Goal: Transaction & Acquisition: Book appointment/travel/reservation

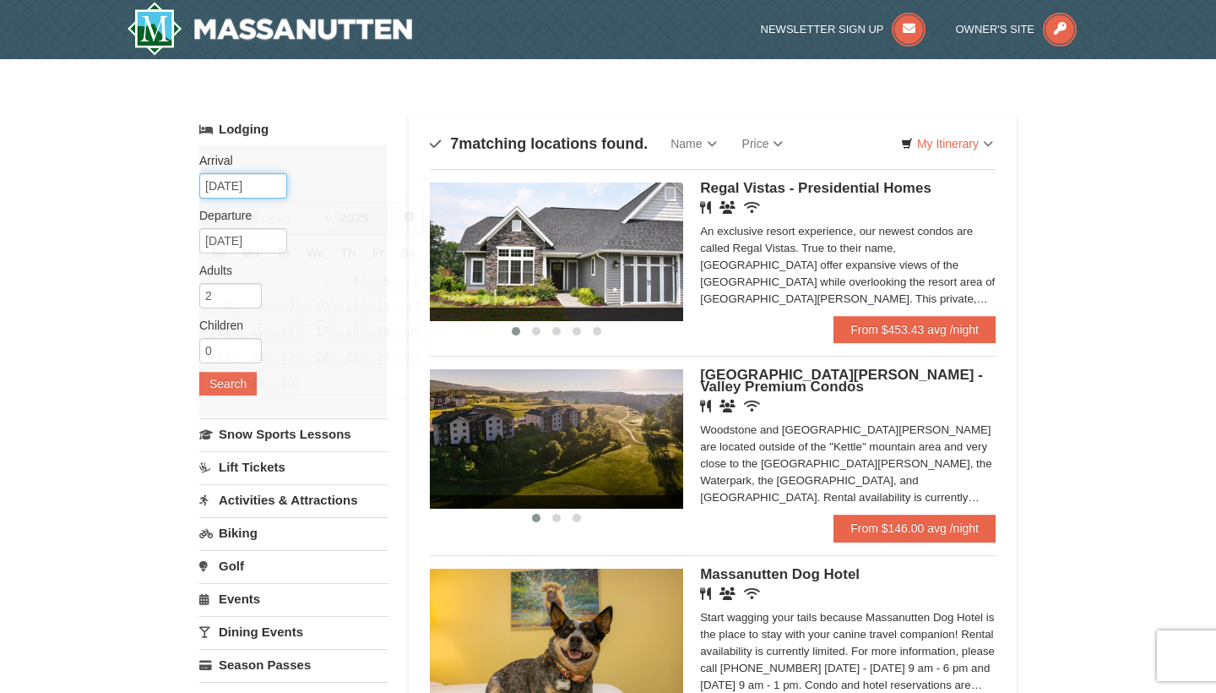
click at [234, 182] on input "[DATE]" at bounding box center [243, 185] width 88 height 25
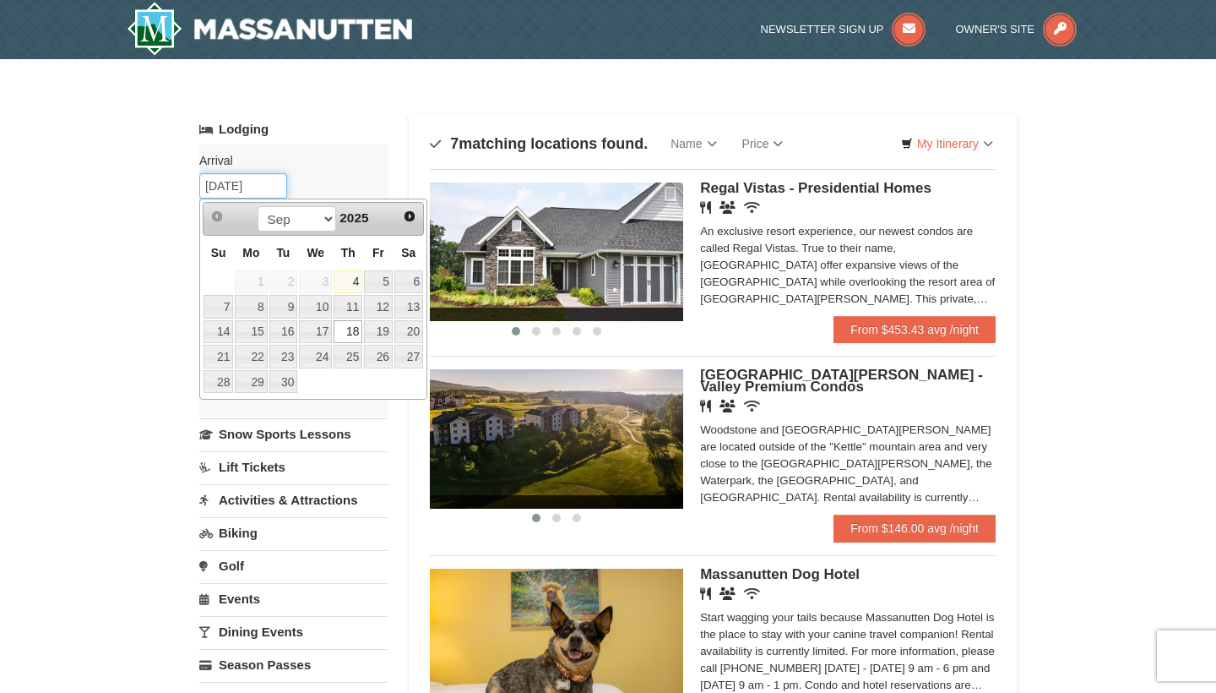
type input "[DATE]"
click at [355, 333] on link "18" at bounding box center [348, 332] width 29 height 24
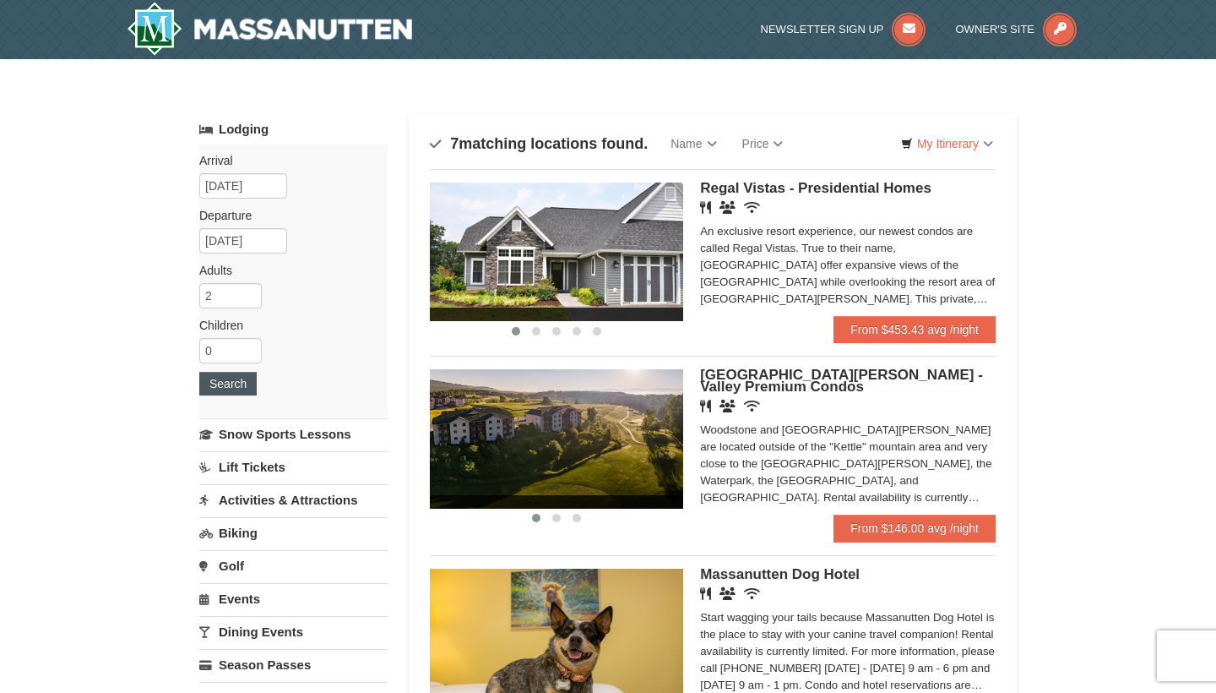
click at [247, 386] on button "Search" at bounding box center [227, 384] width 57 height 24
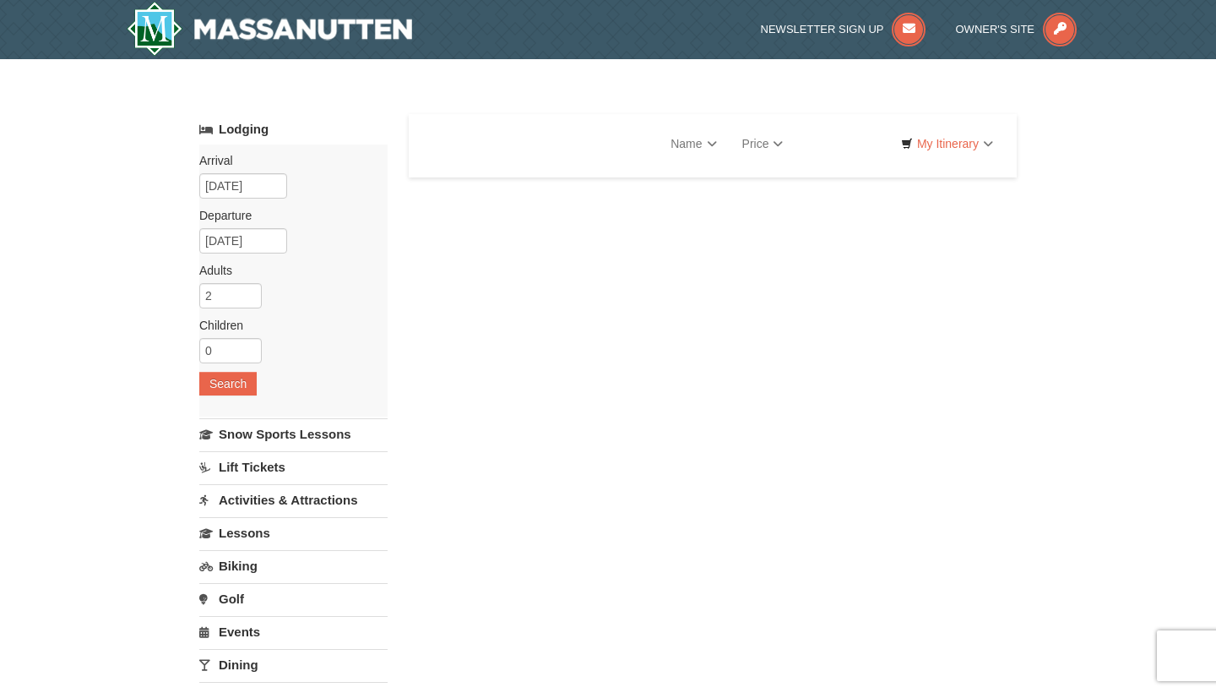
select select "9"
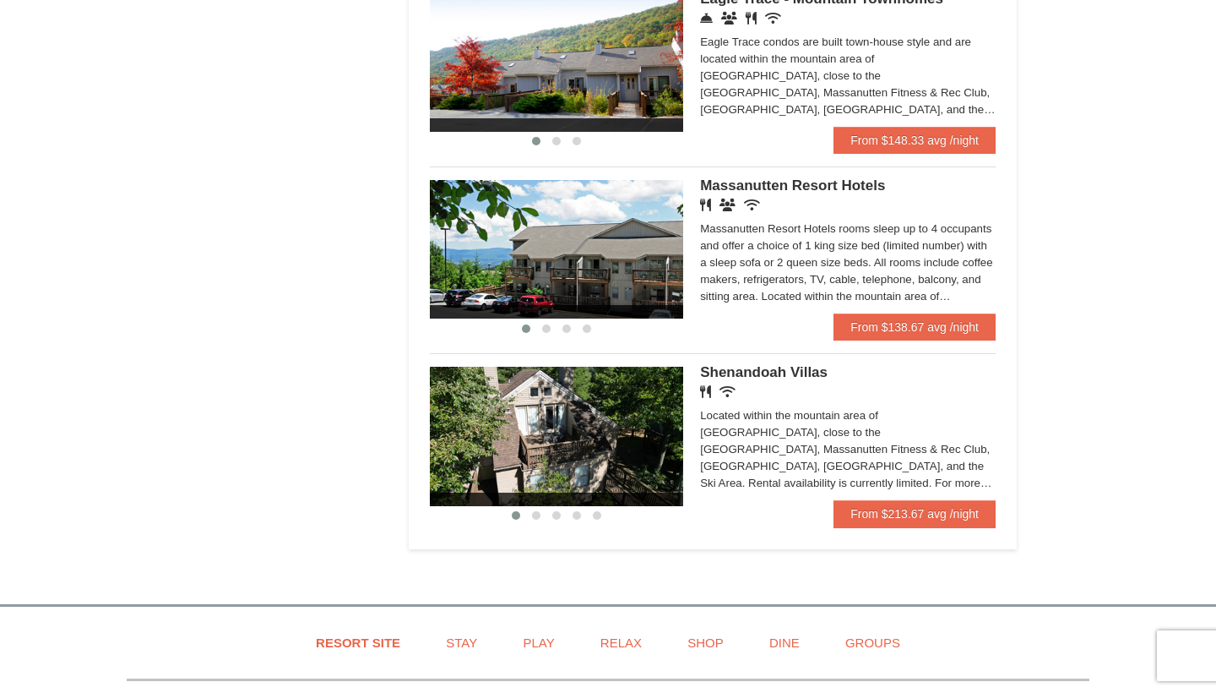
scroll to position [922, 0]
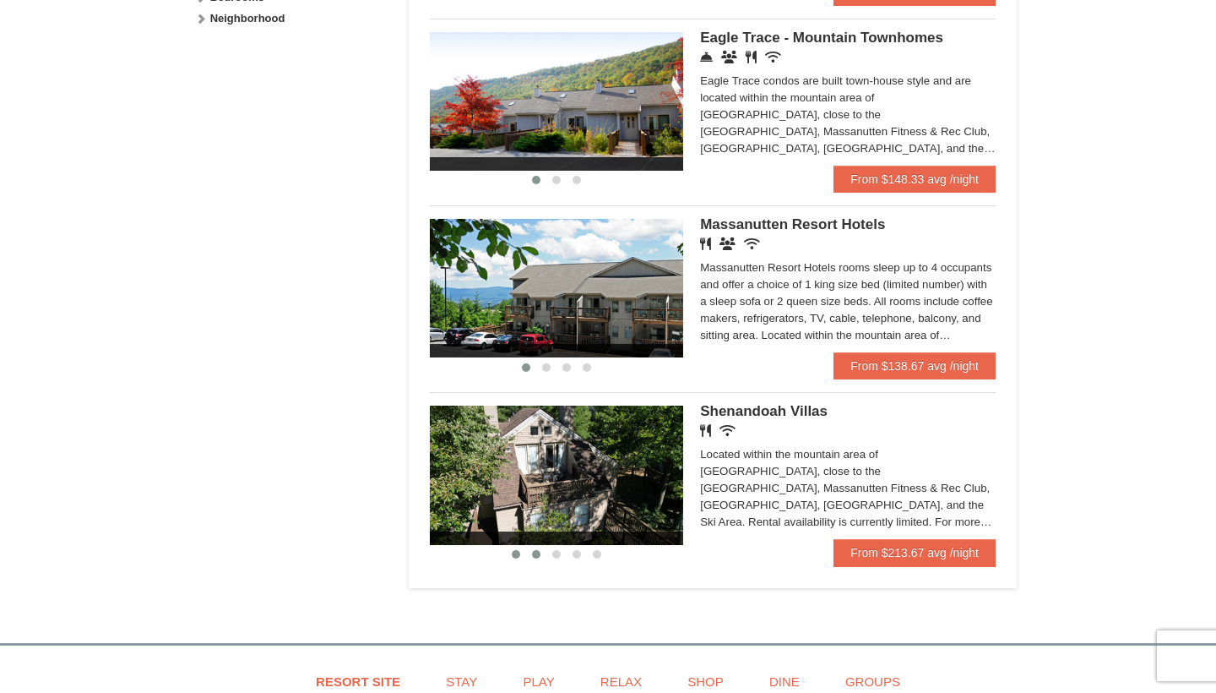
click at [537, 555] on span at bounding box center [536, 554] width 8 height 8
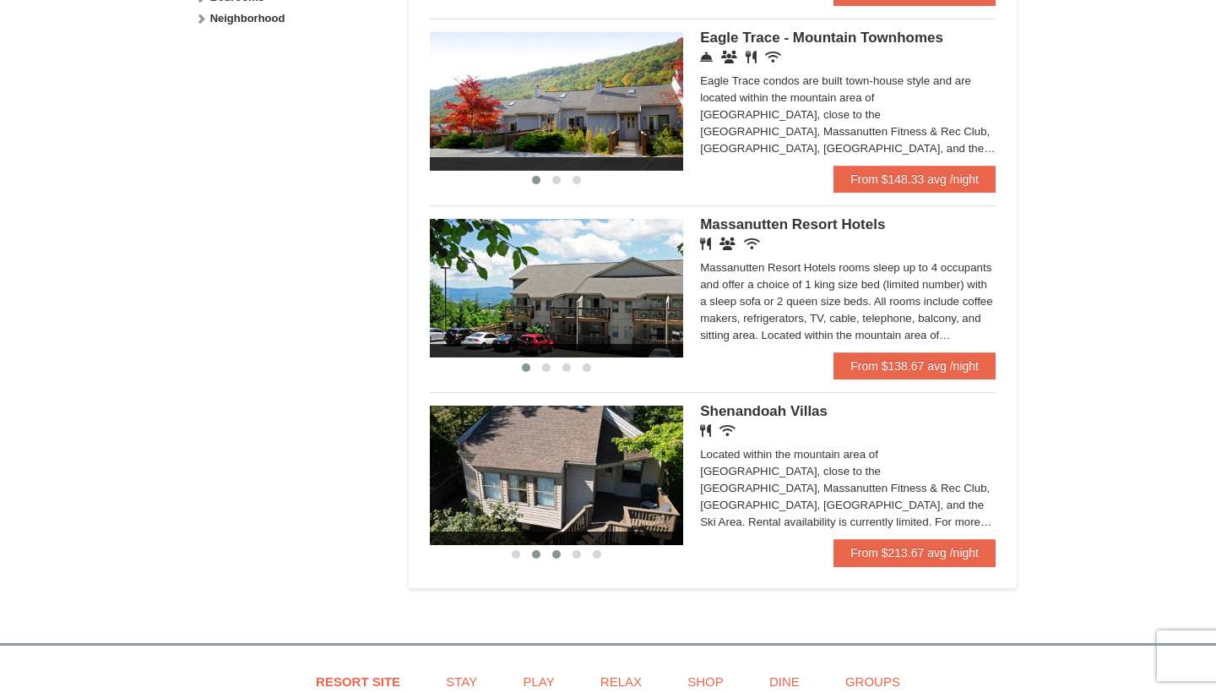
click at [554, 556] on span at bounding box center [556, 554] width 8 height 8
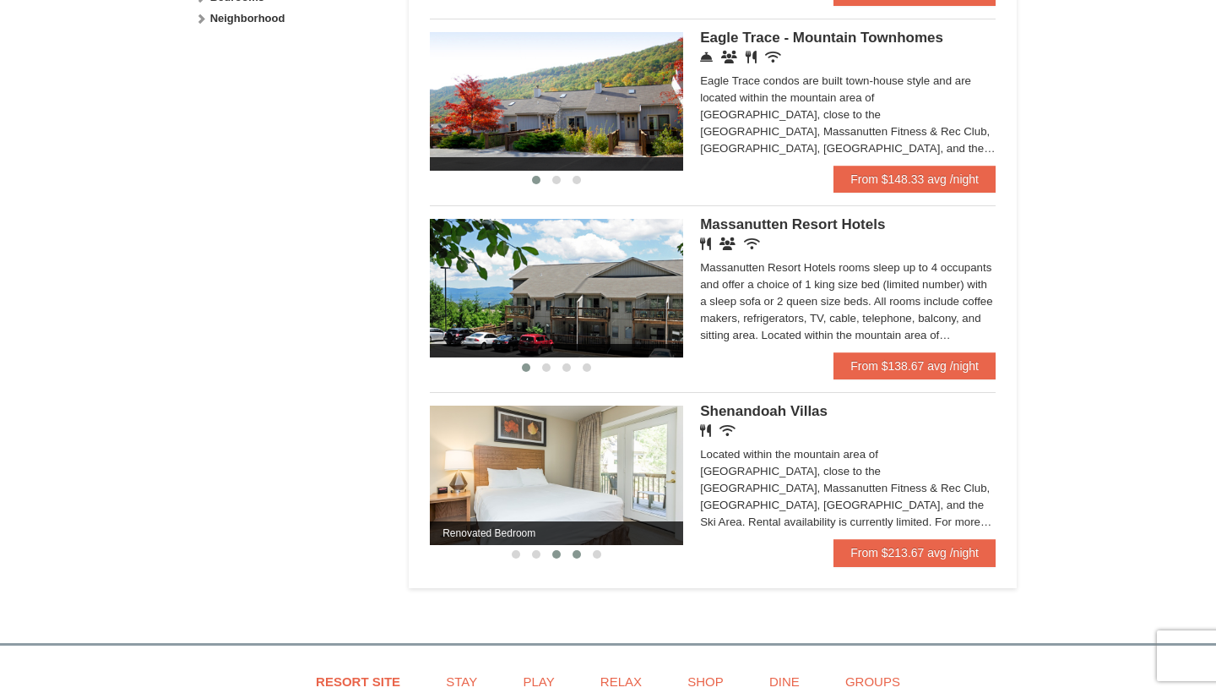
click at [578, 556] on span at bounding box center [577, 554] width 8 height 8
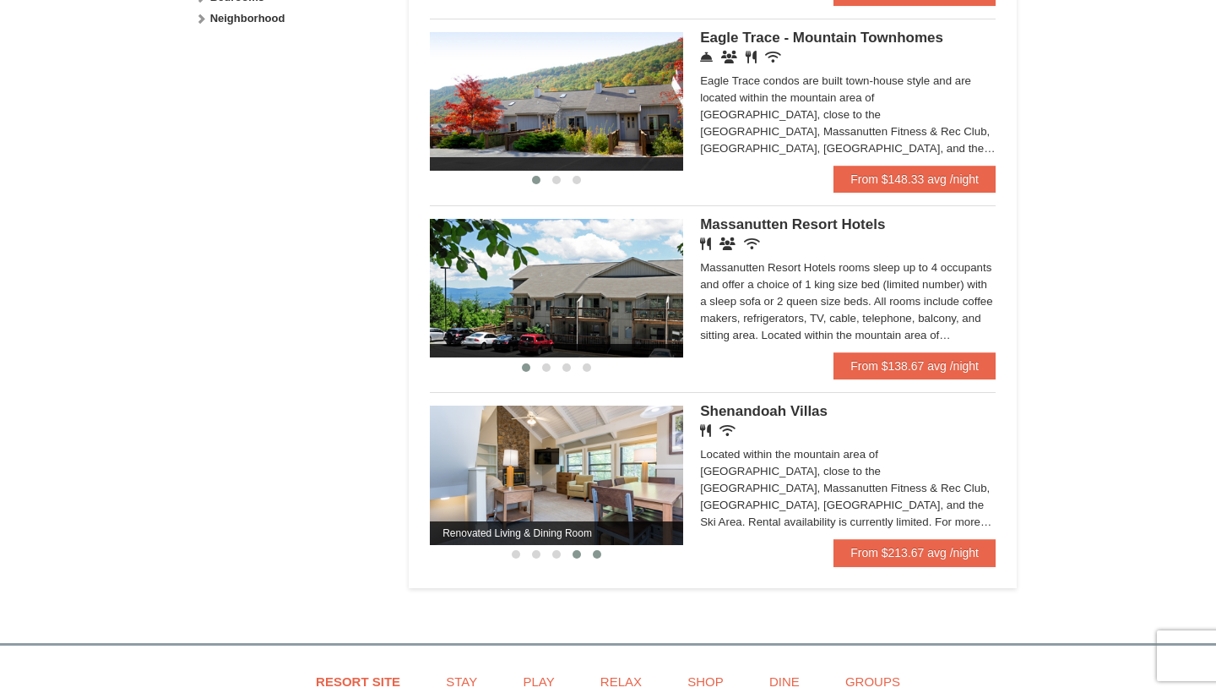
click at [596, 553] on span at bounding box center [597, 554] width 8 height 8
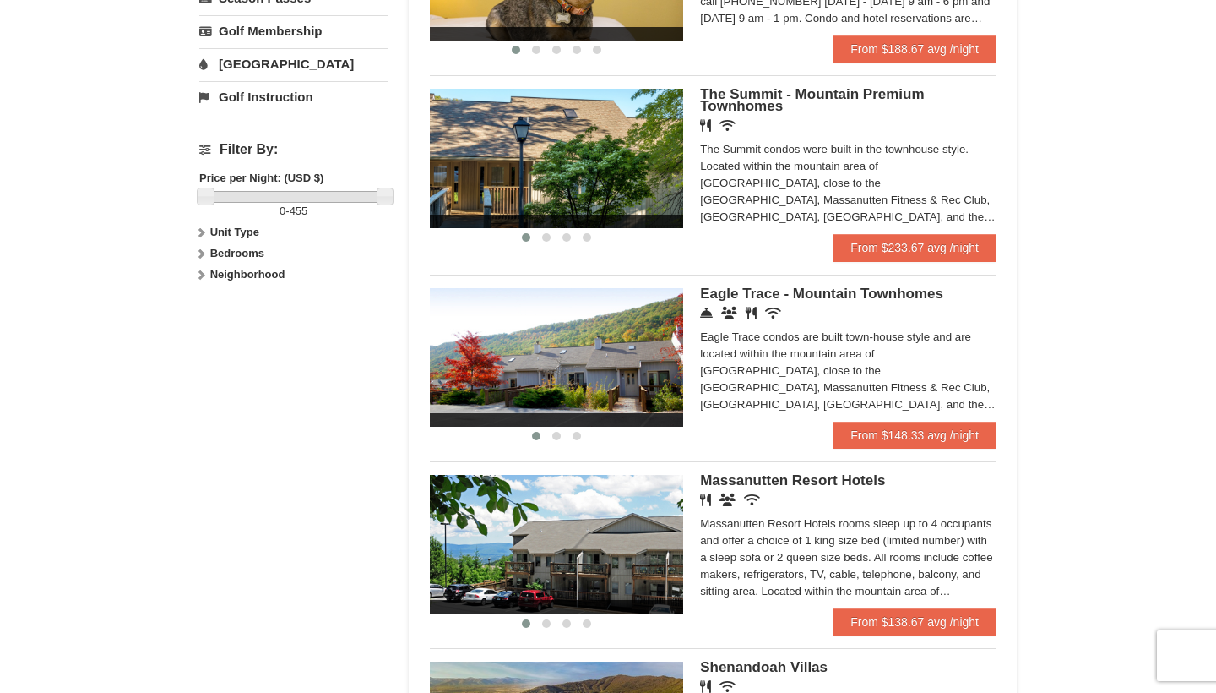
scroll to position [614, 0]
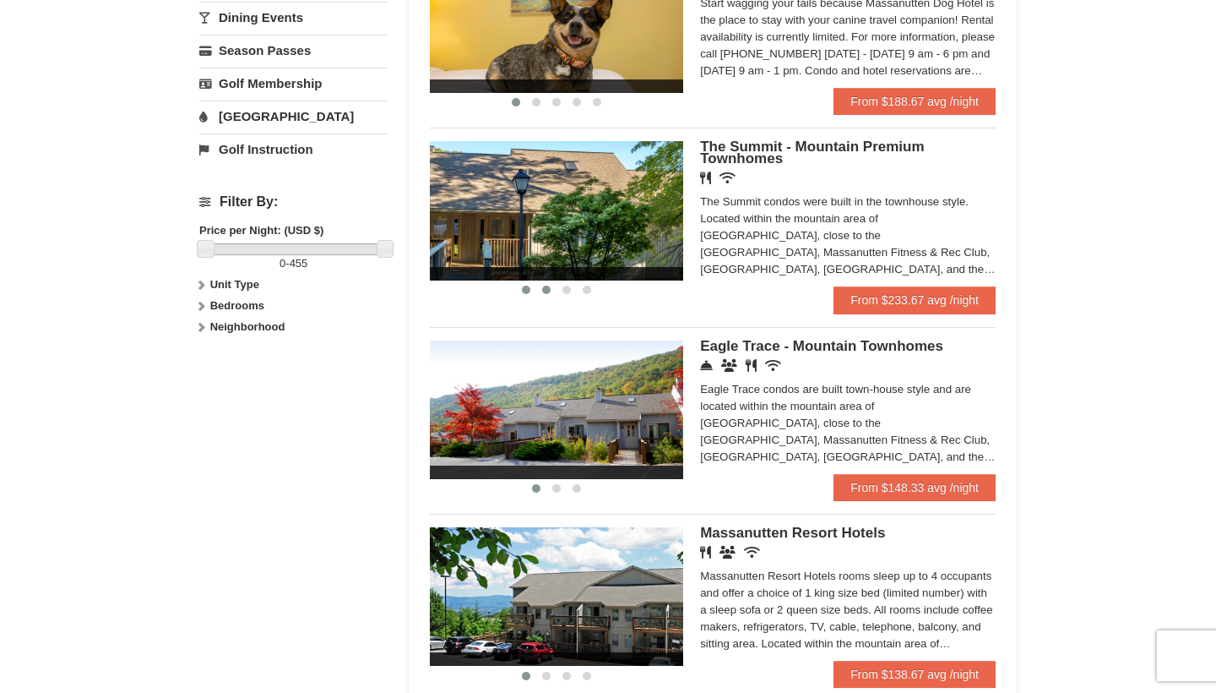
click at [545, 291] on span at bounding box center [546, 290] width 8 height 8
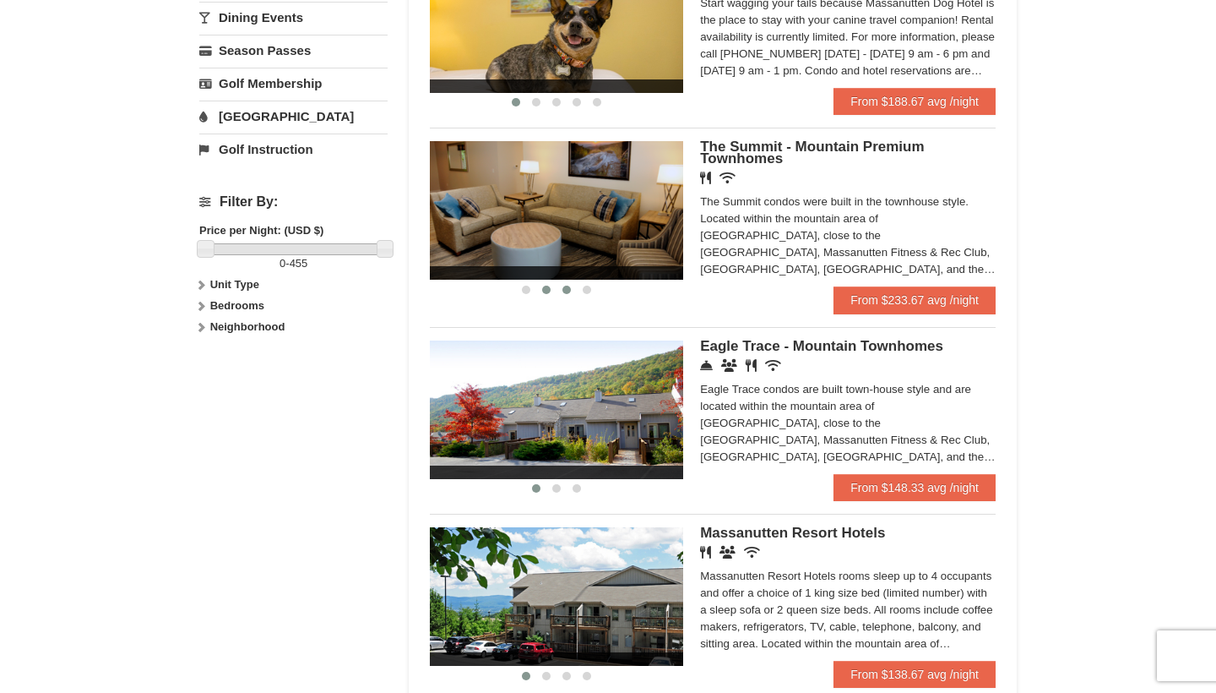
click at [563, 291] on span at bounding box center [567, 290] width 8 height 8
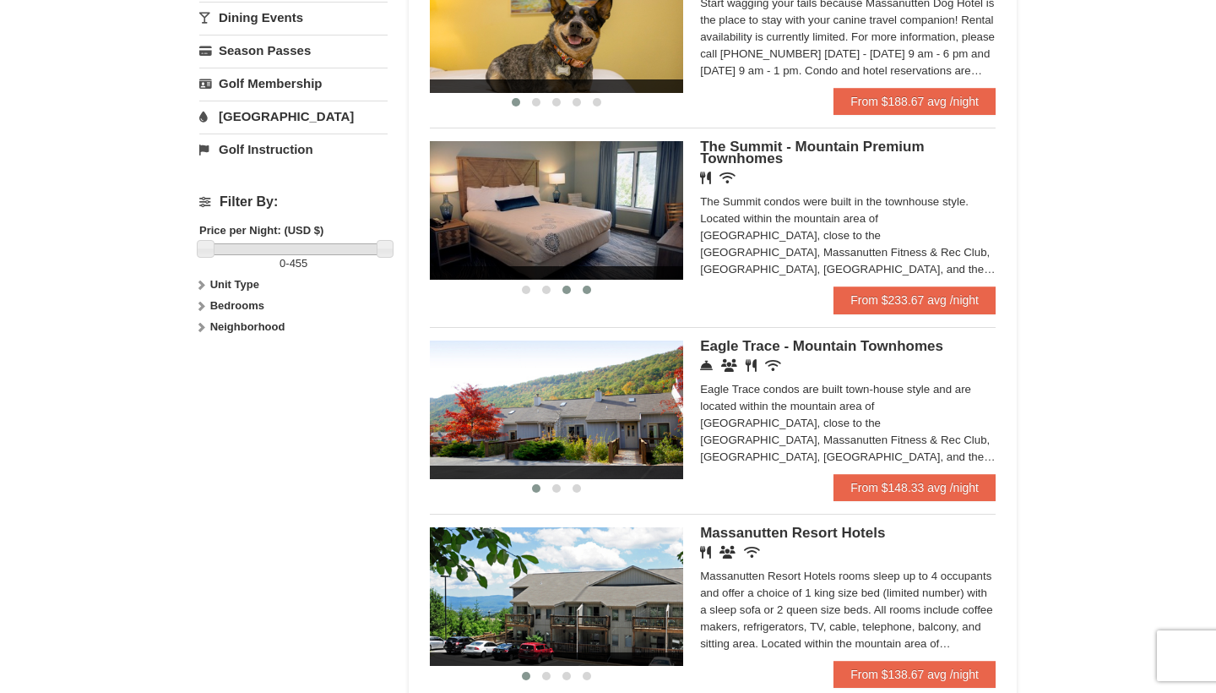
click at [589, 291] on span at bounding box center [587, 290] width 8 height 8
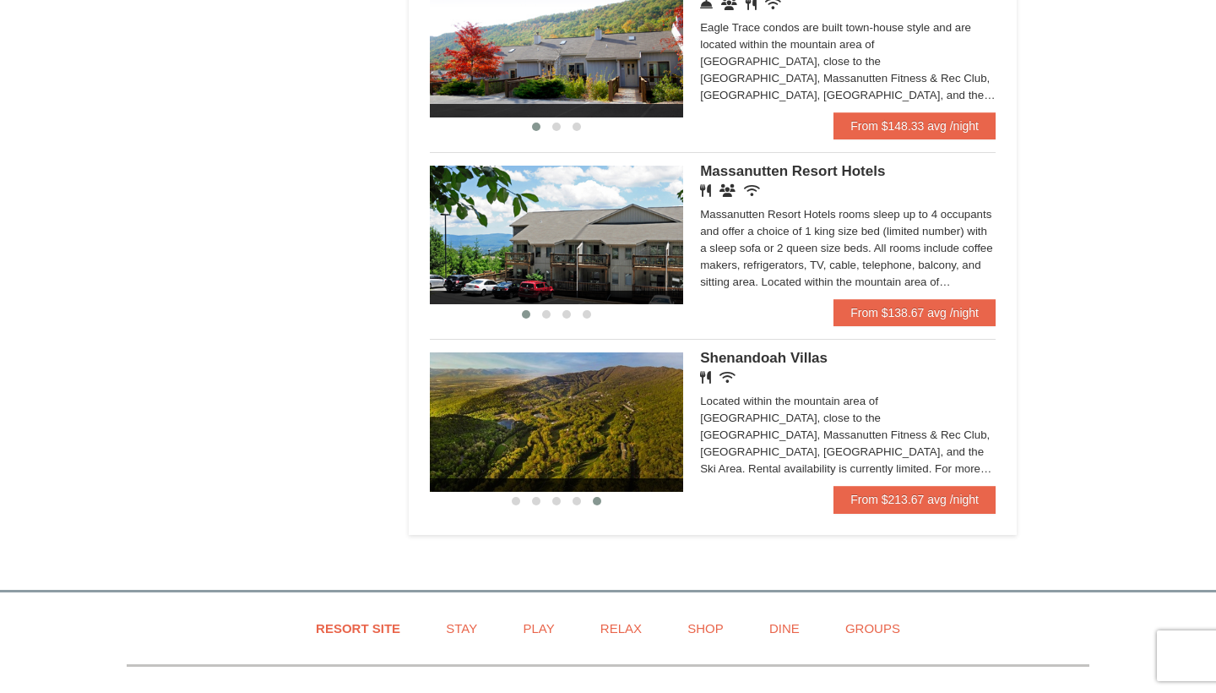
scroll to position [985, 0]
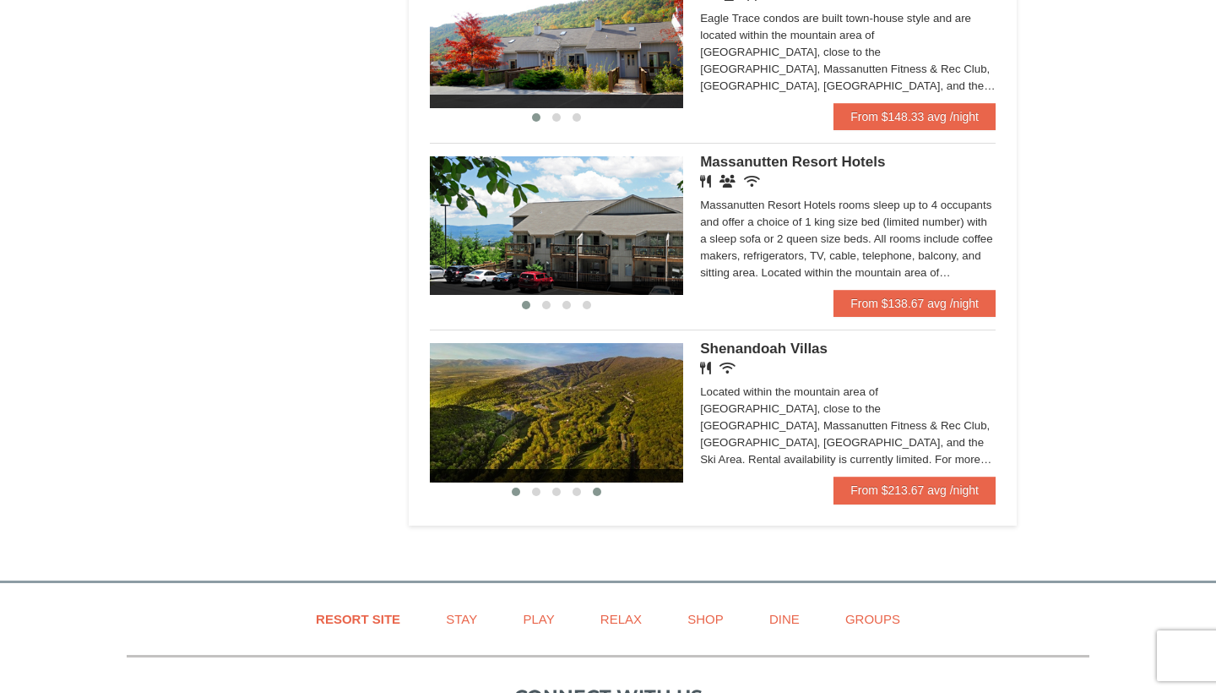
click at [514, 487] on span at bounding box center [516, 491] width 8 height 8
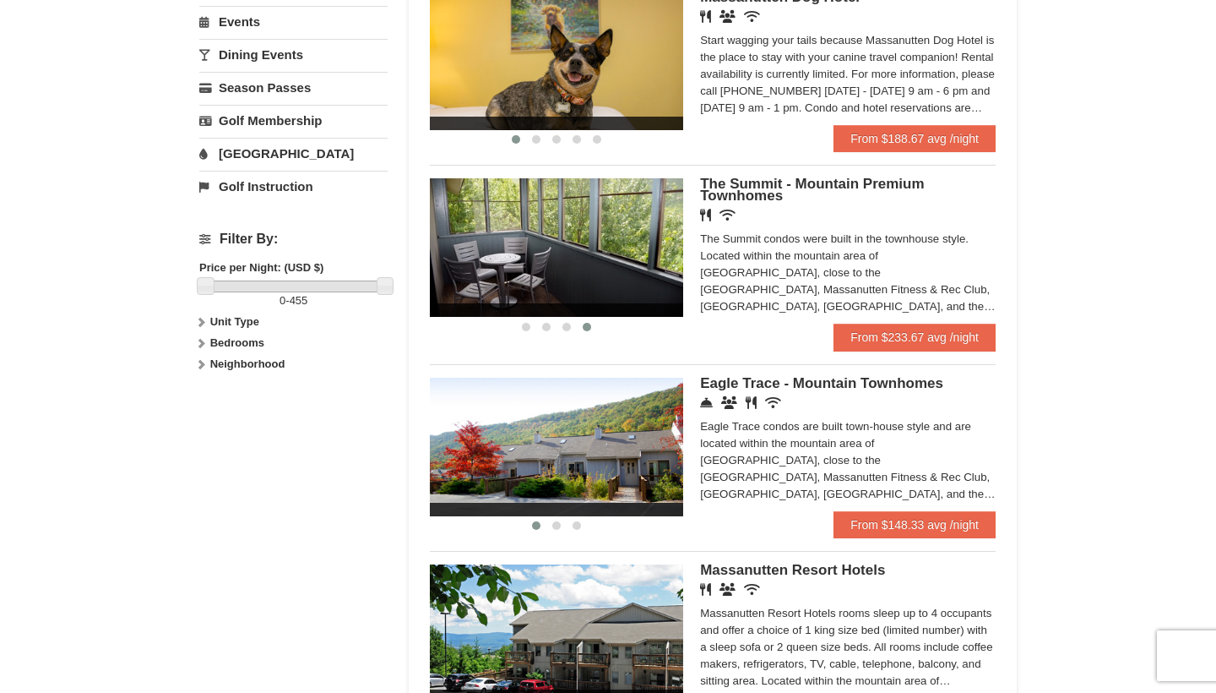
scroll to position [583, 0]
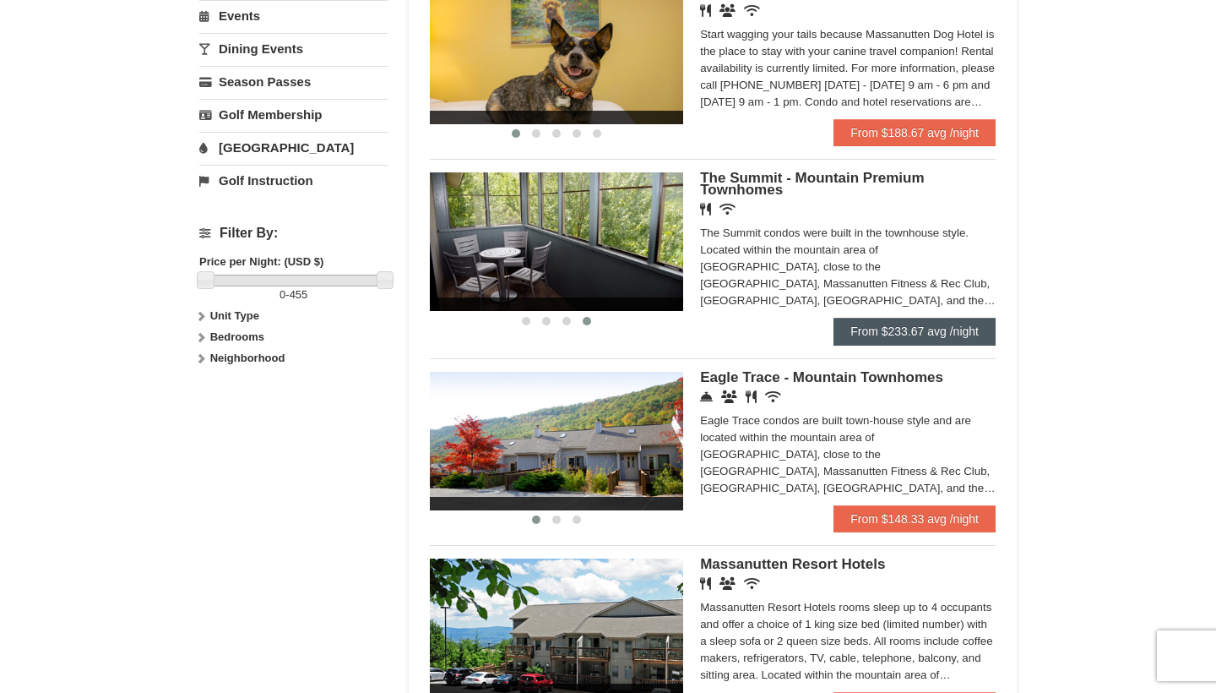
click at [929, 326] on link "From $233.67 avg /night" at bounding box center [915, 331] width 162 height 27
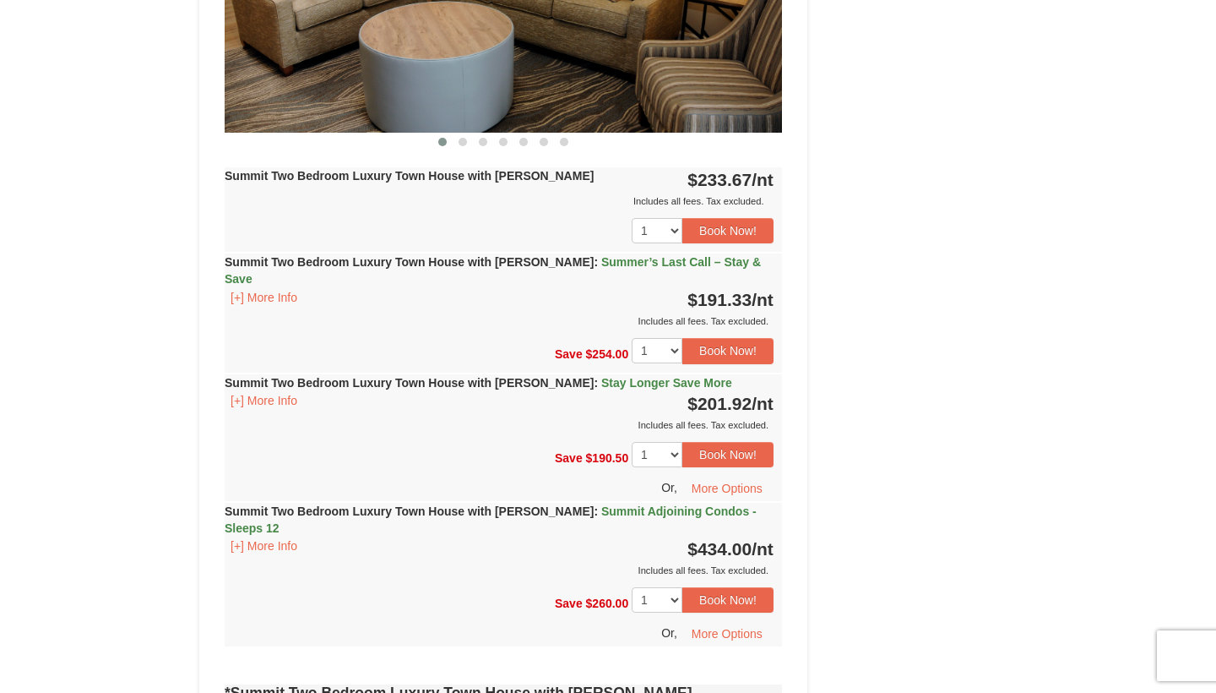
scroll to position [869, 0]
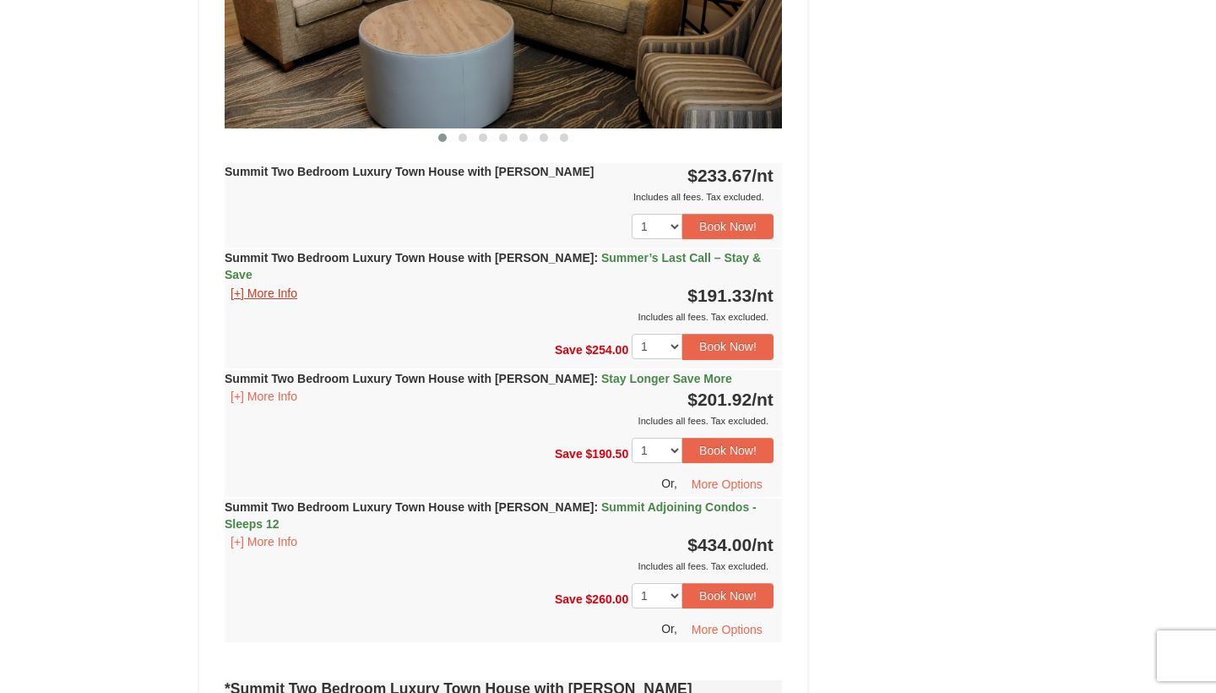
click at [238, 284] on button "[+] More Info" at bounding box center [264, 293] width 79 height 19
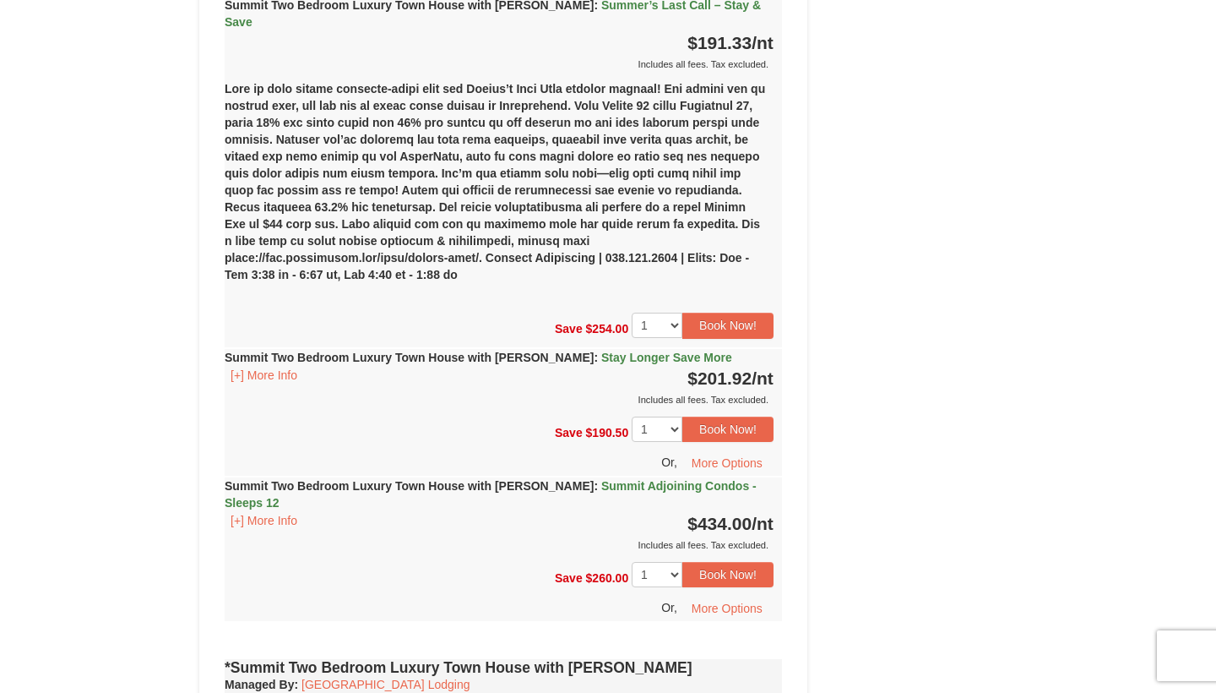
scroll to position [1125, 0]
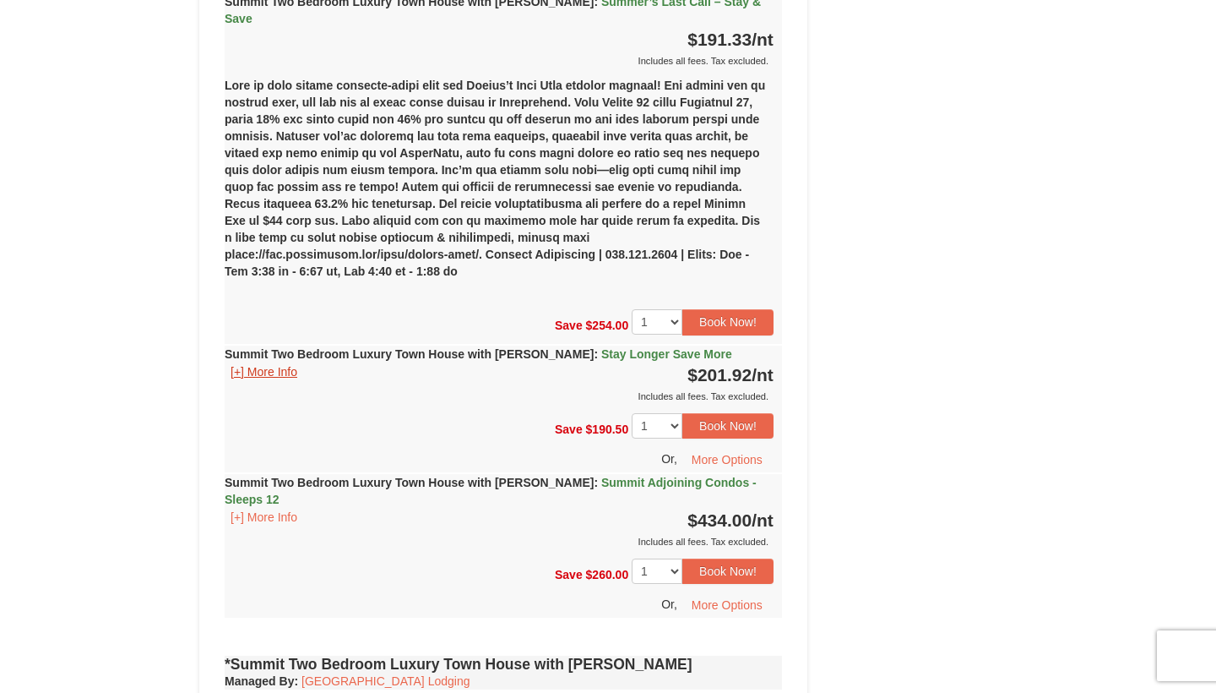
click at [239, 362] on button "[+] More Info" at bounding box center [264, 371] width 79 height 19
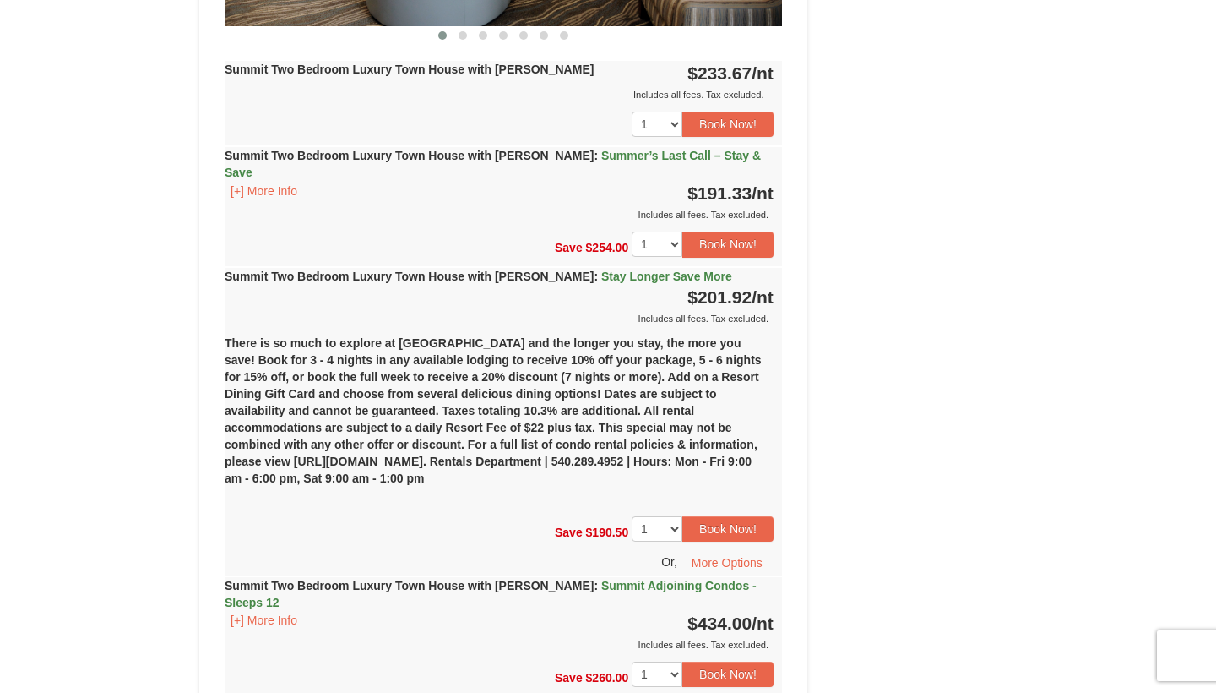
scroll to position [950, 0]
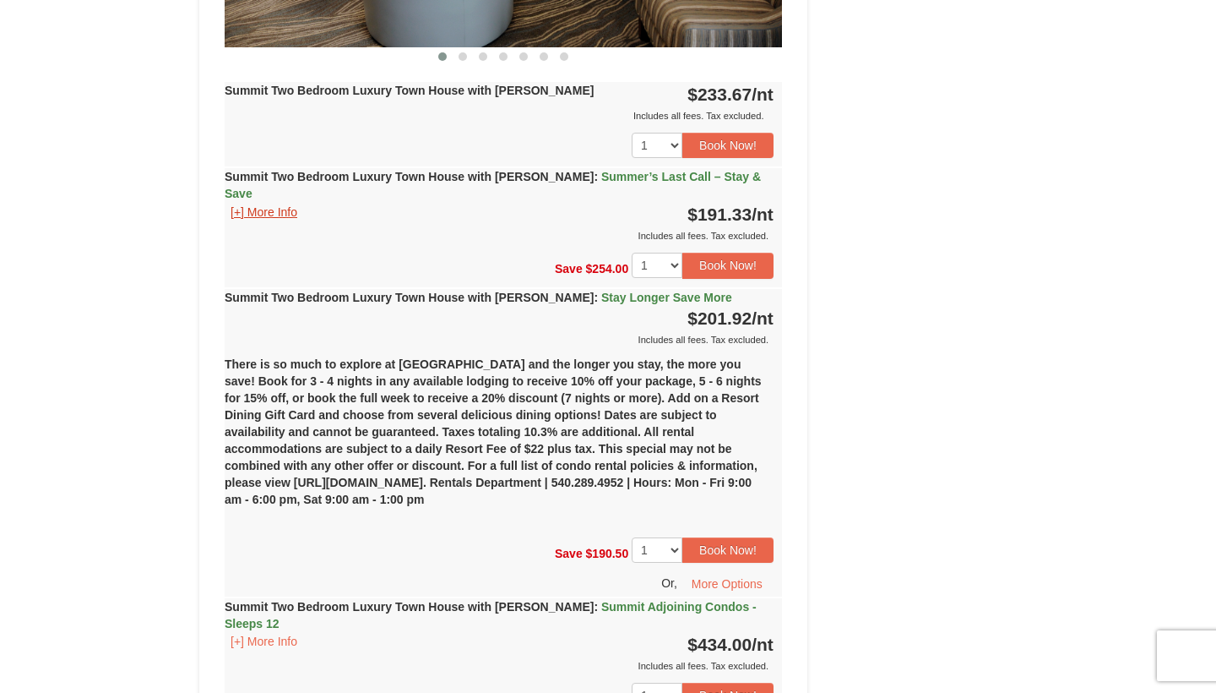
click at [242, 203] on button "[+] More Info" at bounding box center [264, 212] width 79 height 19
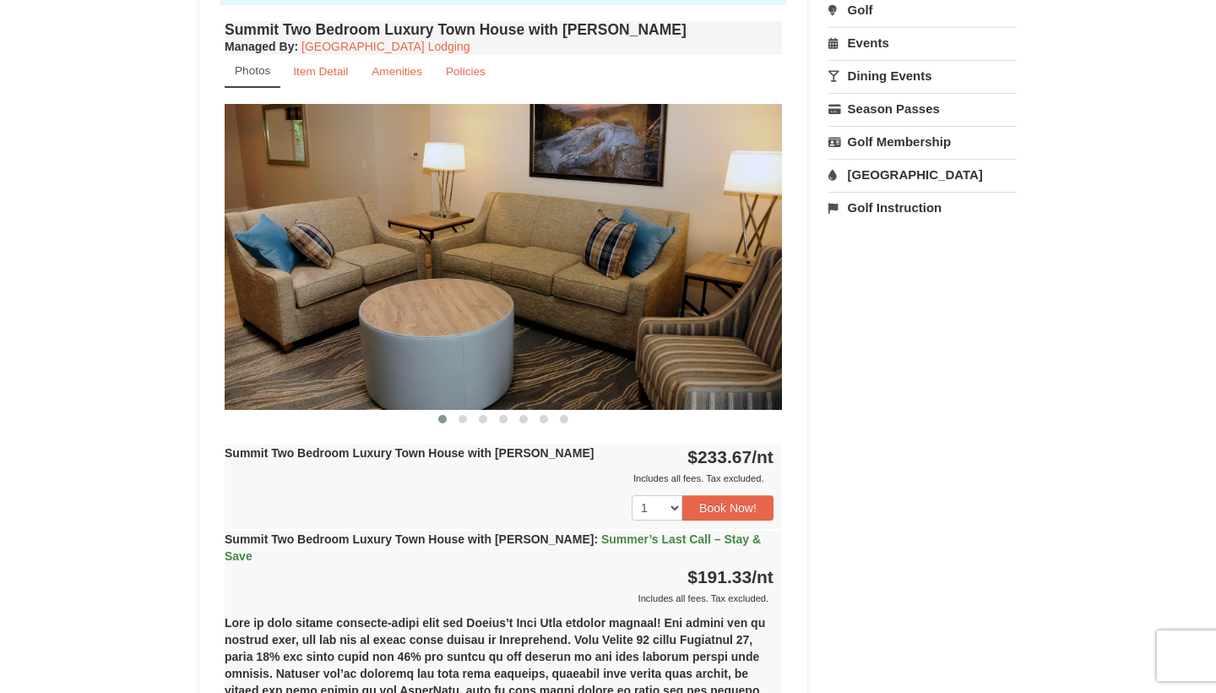
scroll to position [590, 0]
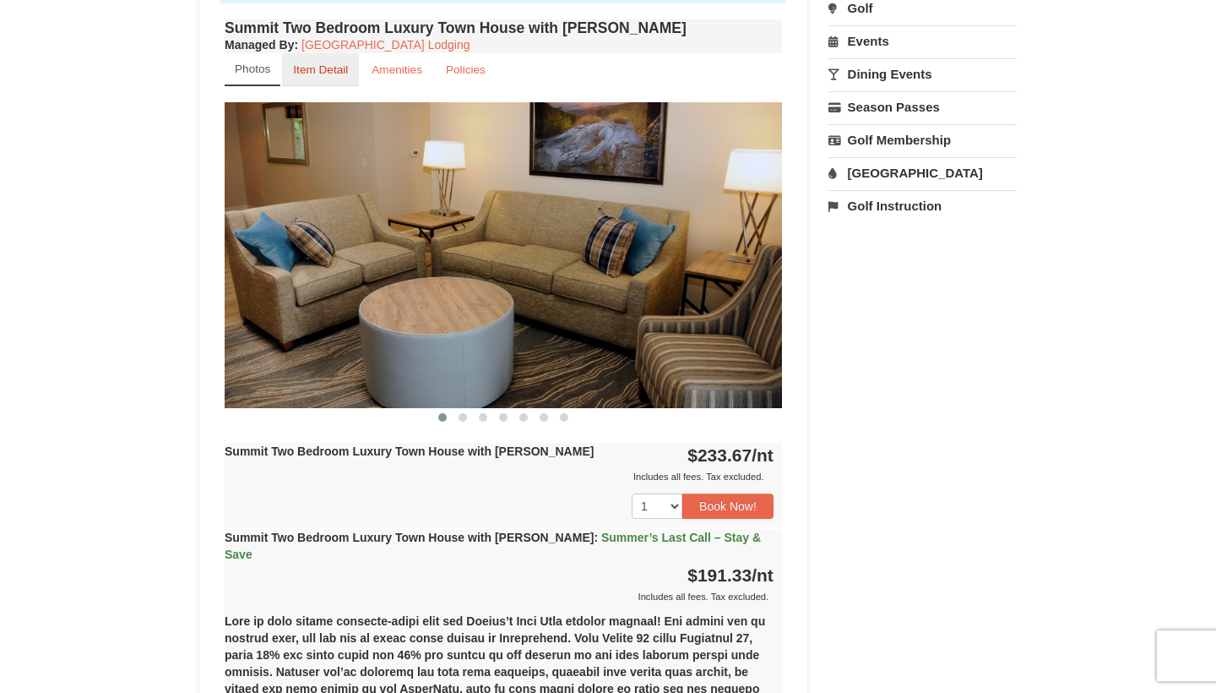
click at [330, 75] on small "Item Detail" at bounding box center [320, 69] width 55 height 13
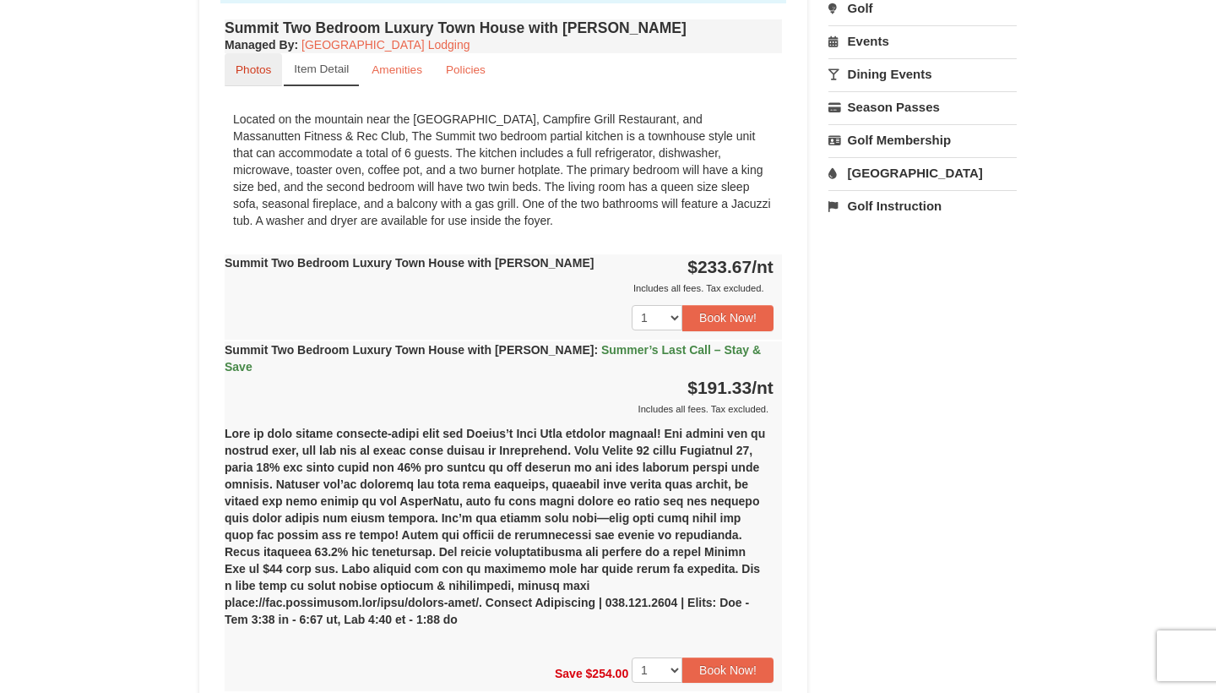
click at [264, 73] on small "Photos" at bounding box center [253, 69] width 35 height 13
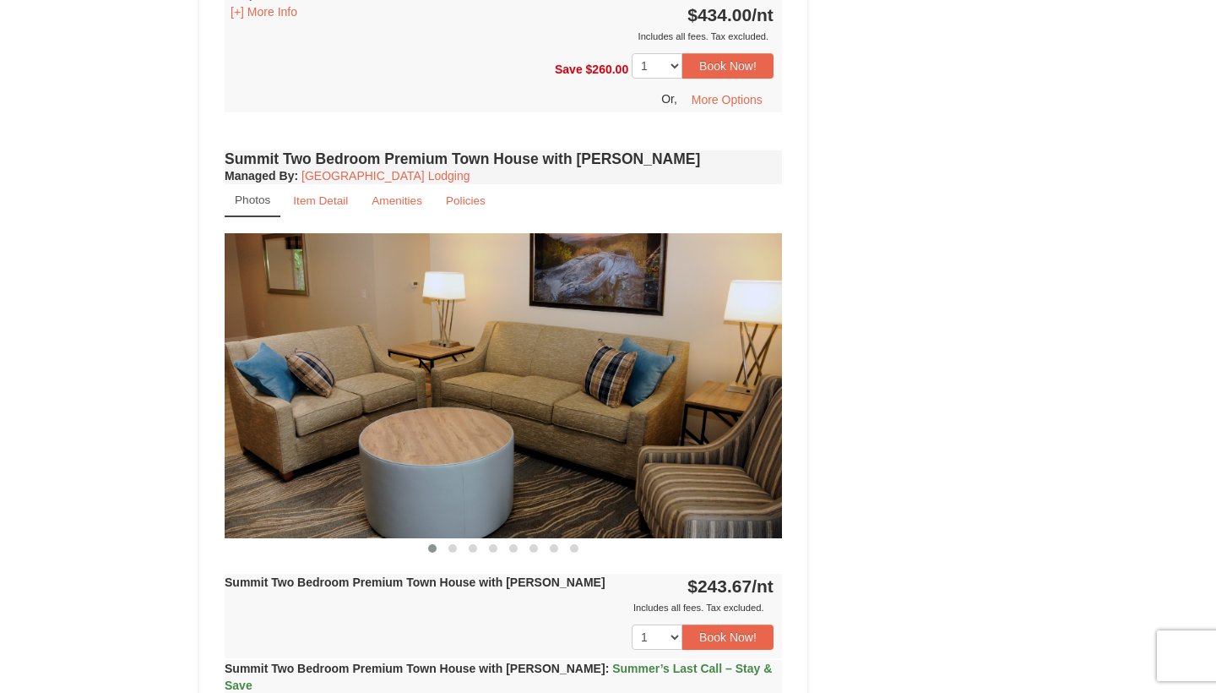
scroll to position [3515, 0]
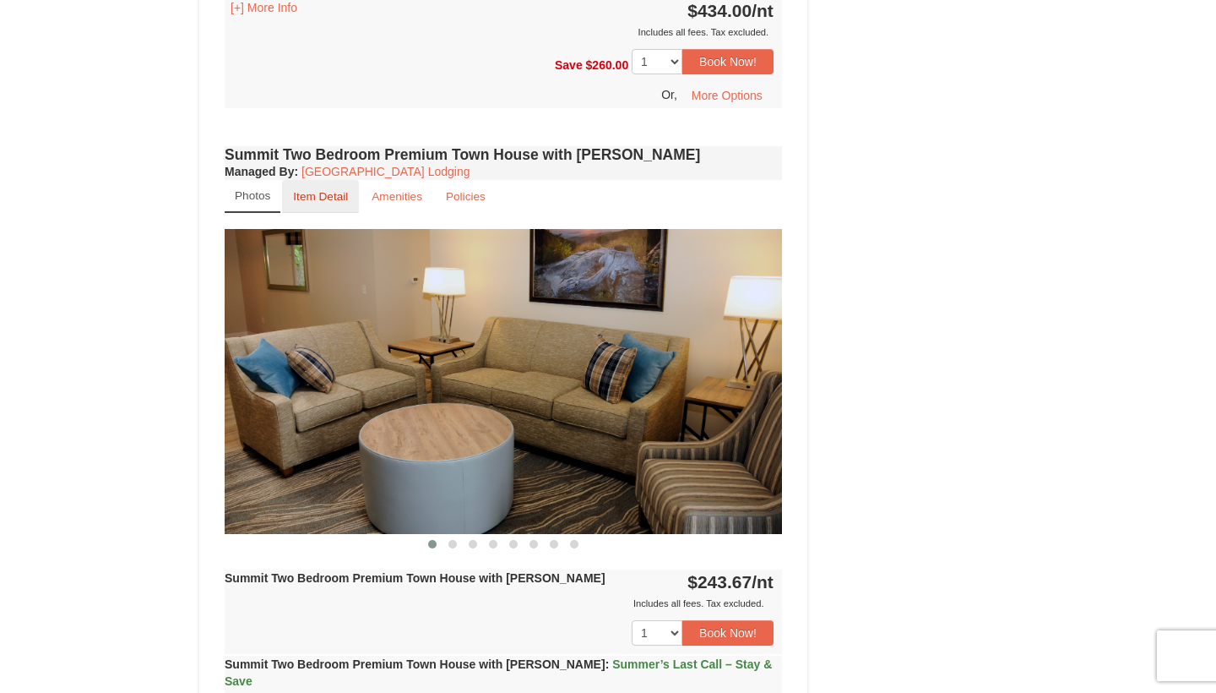
click at [325, 190] on small "Item Detail" at bounding box center [320, 196] width 55 height 13
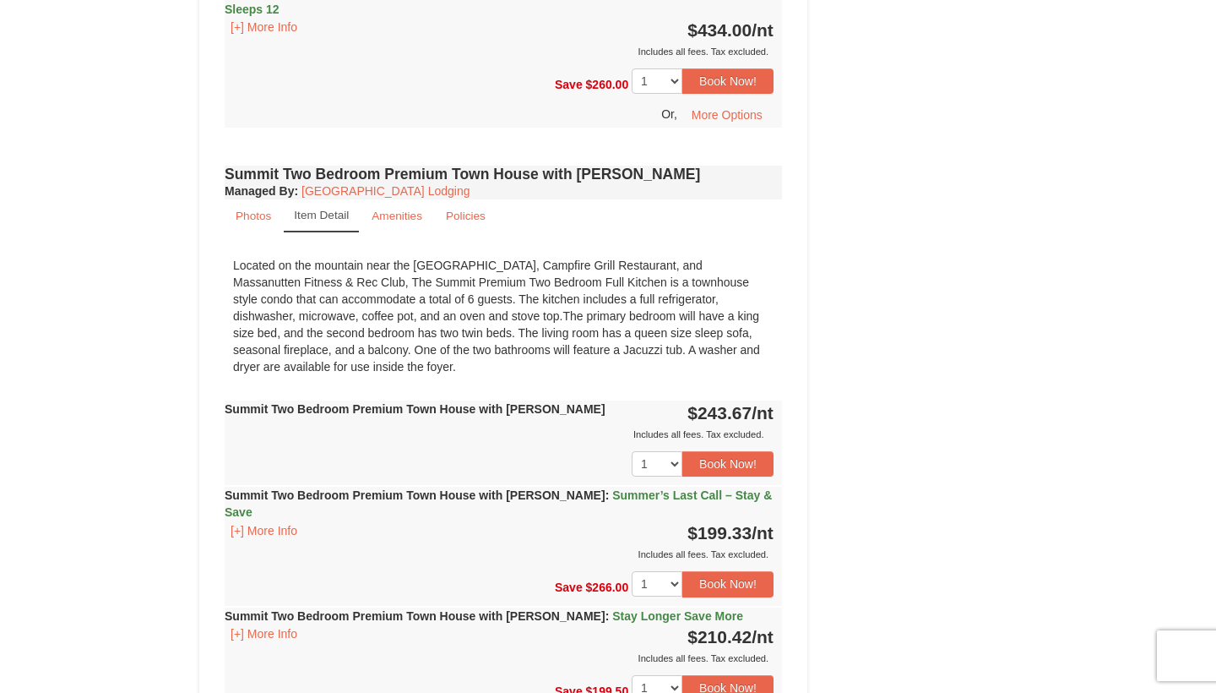
scroll to position [3495, 0]
click at [382, 199] on link "Amenities" at bounding box center [397, 215] width 73 height 33
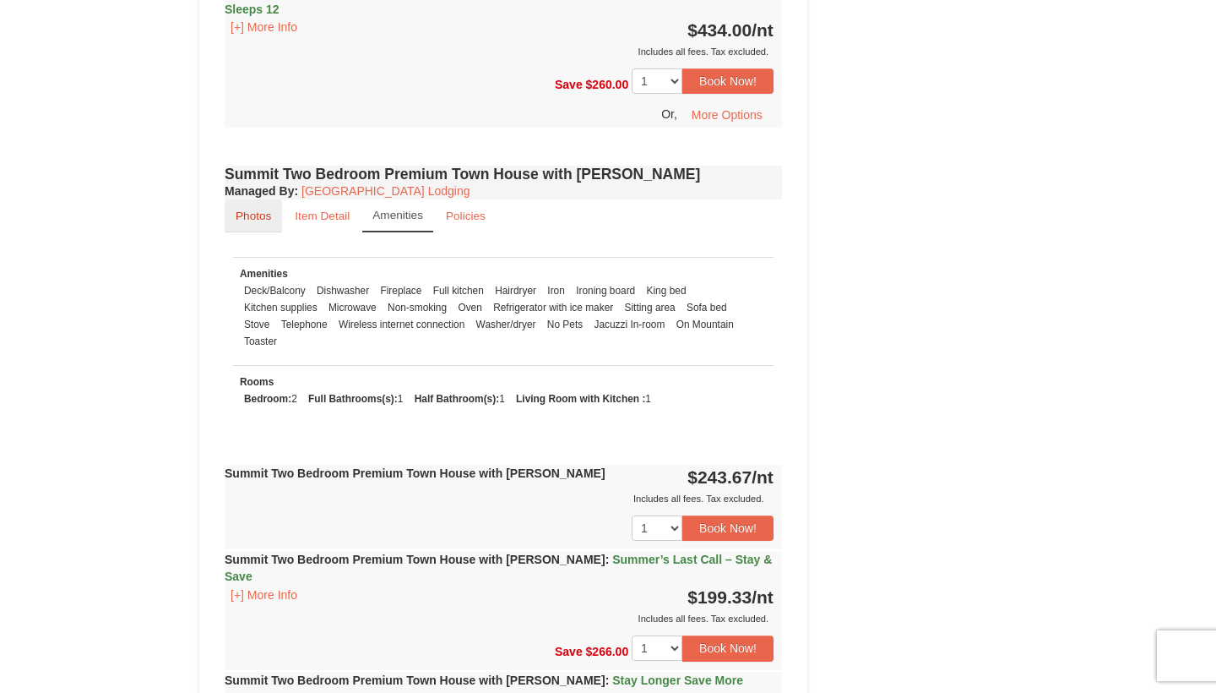
click at [262, 209] on small "Photos" at bounding box center [253, 215] width 35 height 13
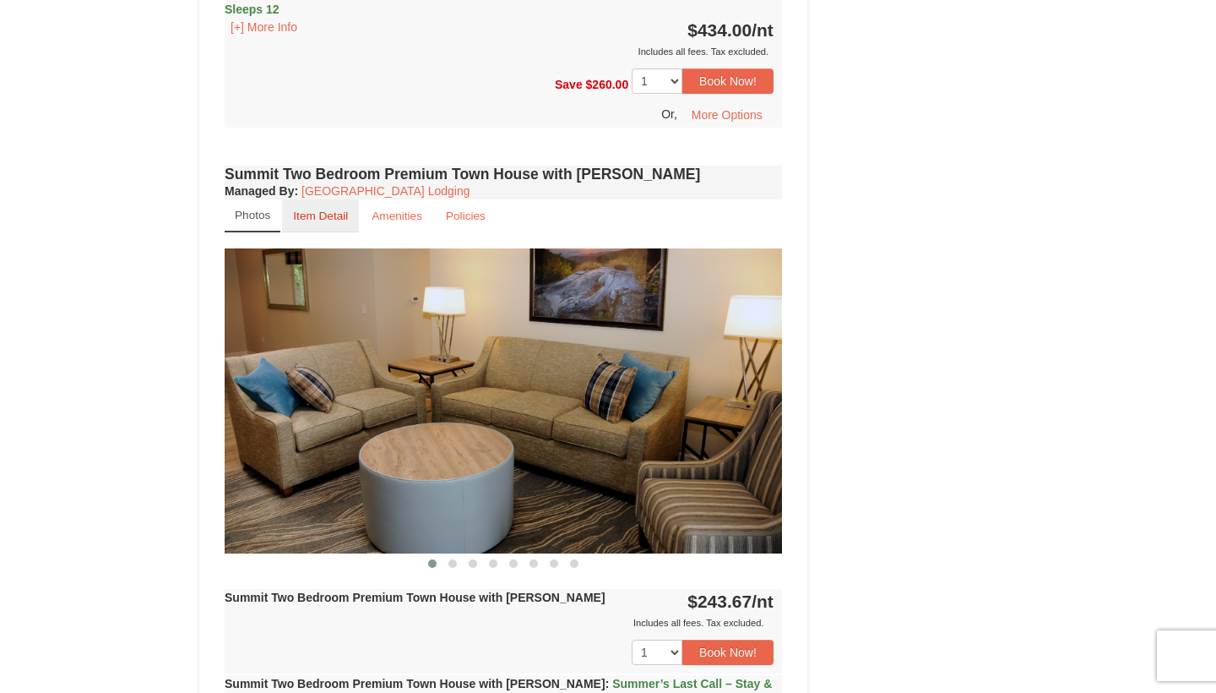
click at [350, 199] on link "Item Detail" at bounding box center [320, 215] width 77 height 33
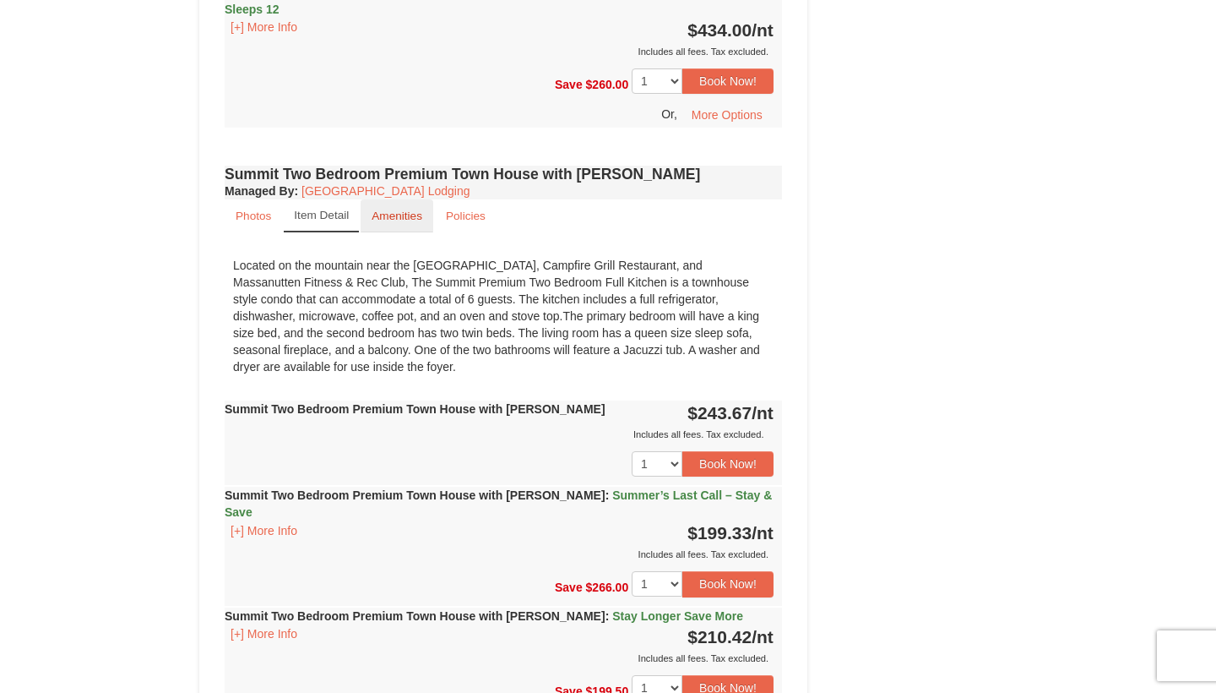
click at [400, 209] on small "Amenities" at bounding box center [397, 215] width 51 height 13
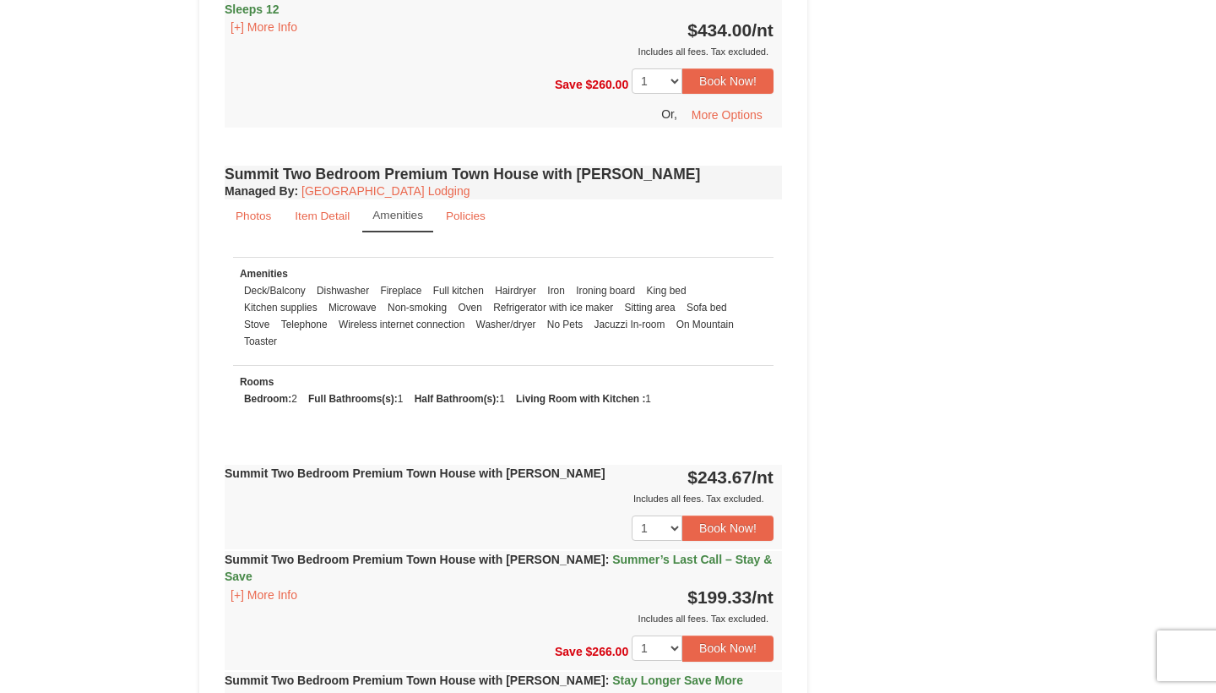
click at [400, 209] on small "Amenities" at bounding box center [398, 215] width 51 height 13
click at [248, 209] on small "Photos" at bounding box center [253, 215] width 35 height 13
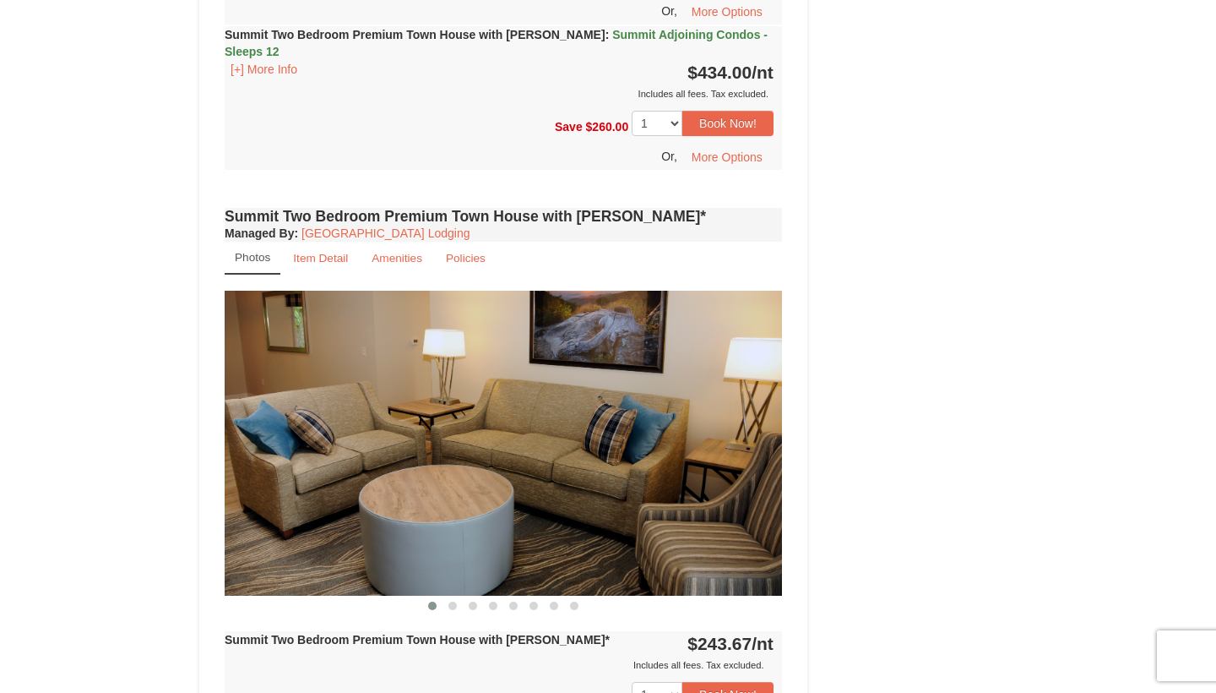
scroll to position [4367, 0]
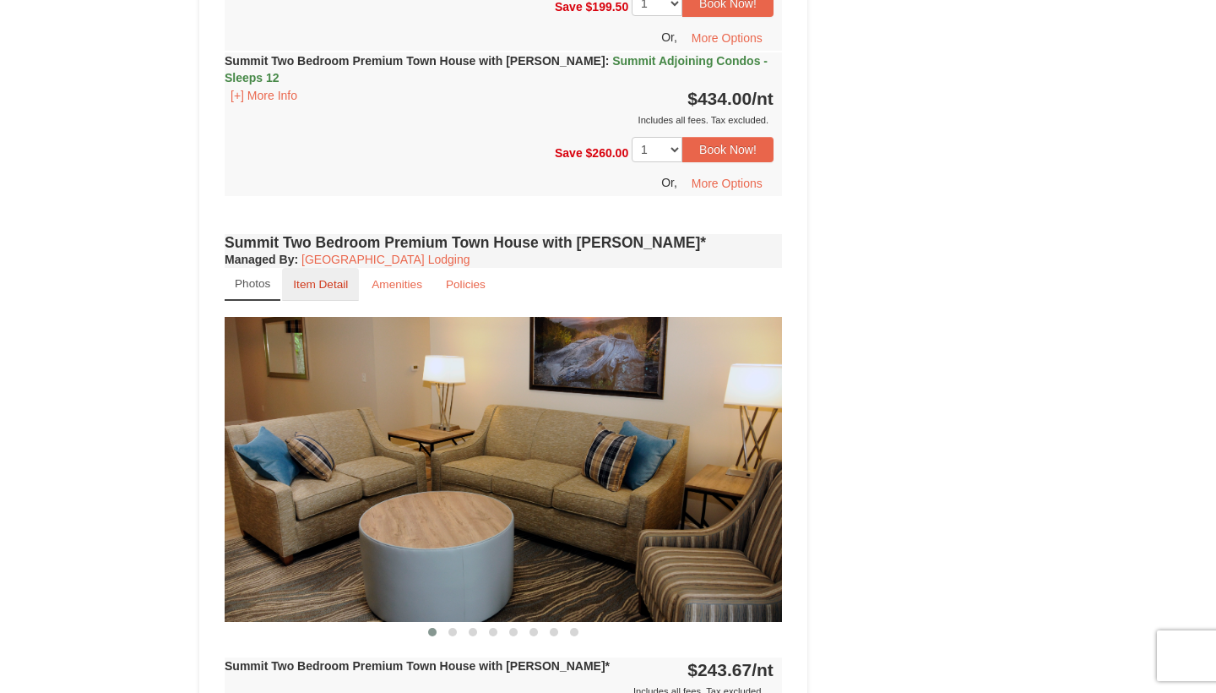
click at [293, 278] on small "Item Detail" at bounding box center [320, 284] width 55 height 13
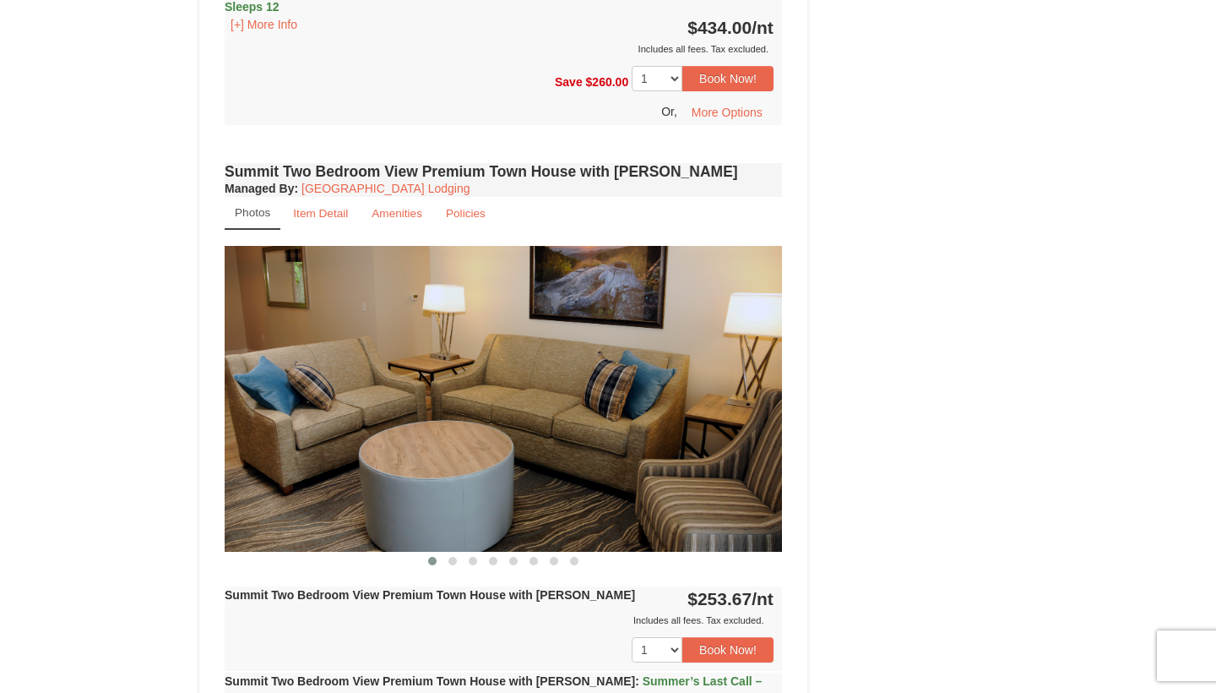
scroll to position [5196, 0]
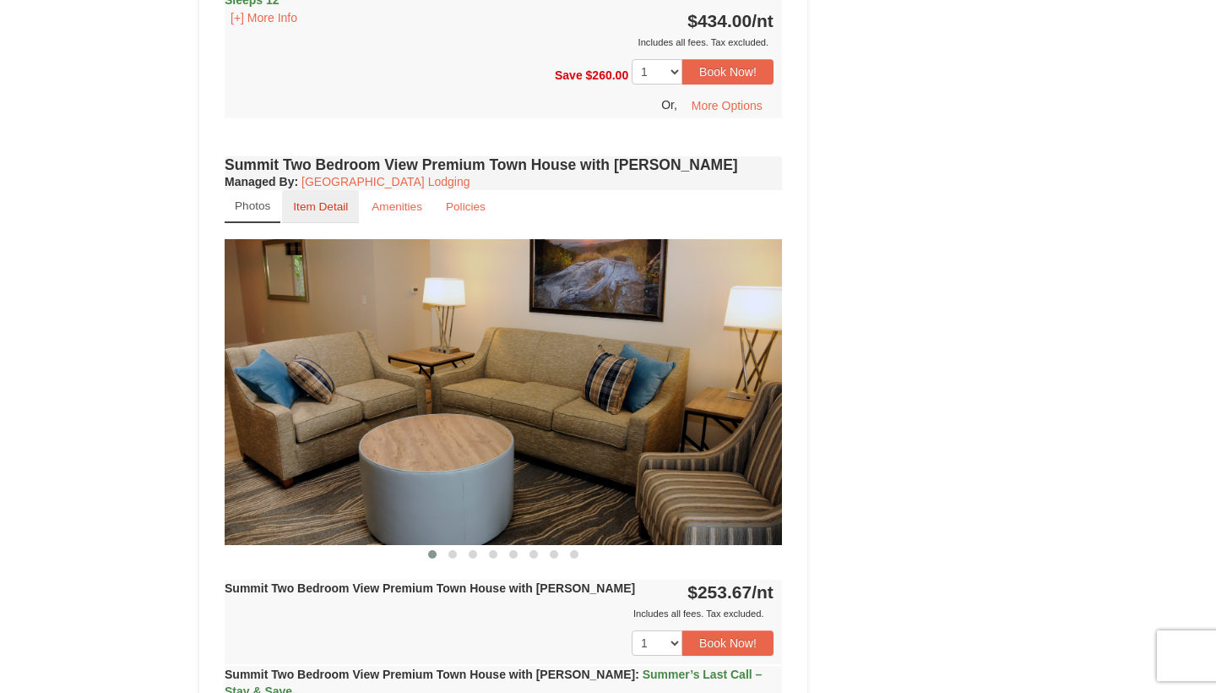
click at [321, 200] on small "Item Detail" at bounding box center [320, 206] width 55 height 13
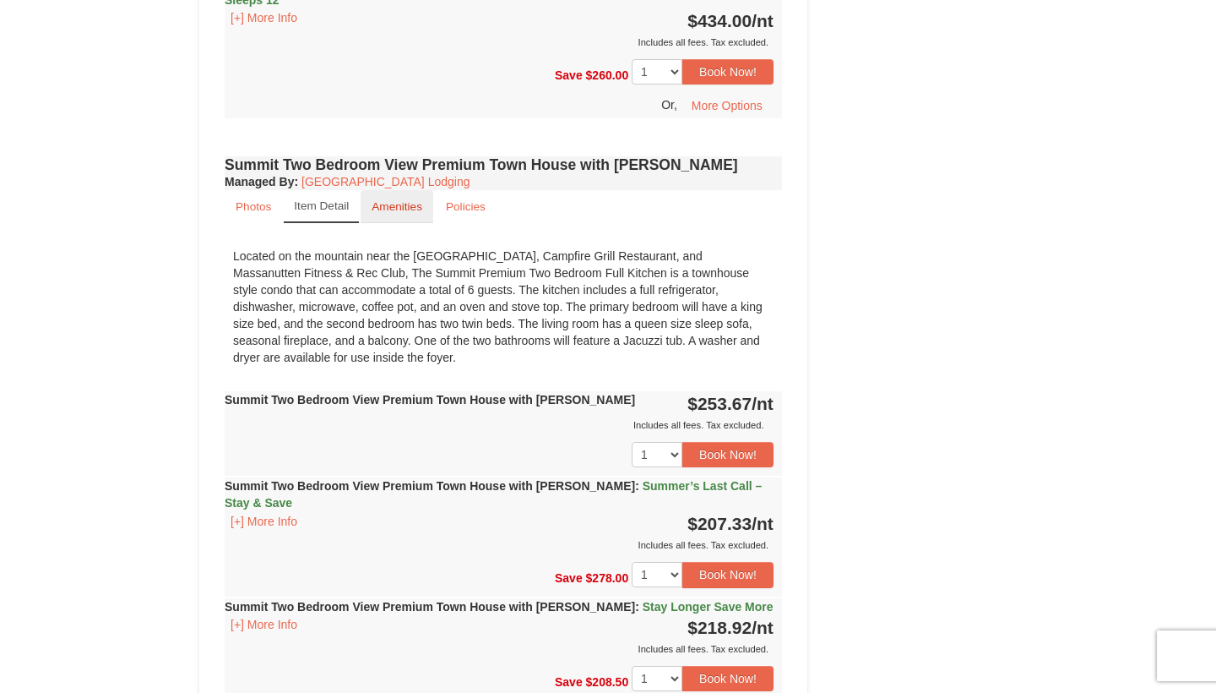
click at [411, 200] on small "Amenities" at bounding box center [397, 206] width 51 height 13
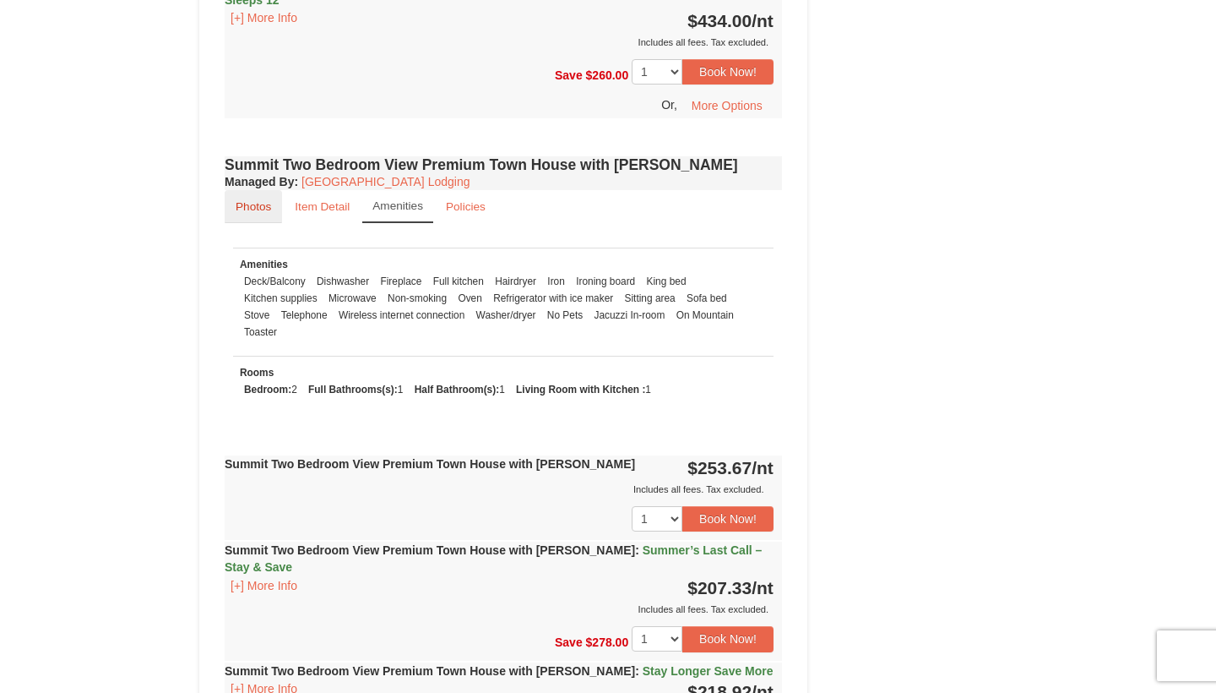
click at [258, 200] on small "Photos" at bounding box center [253, 206] width 35 height 13
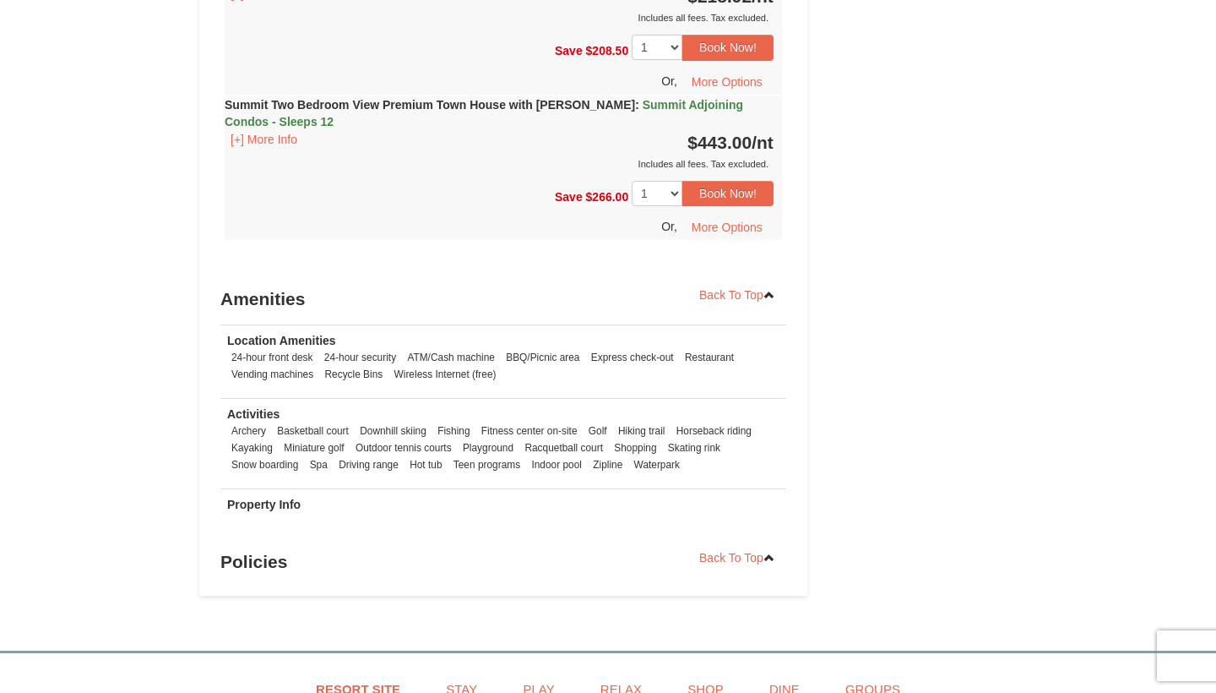
scroll to position [6017, 0]
